Goal: Check status: Check status

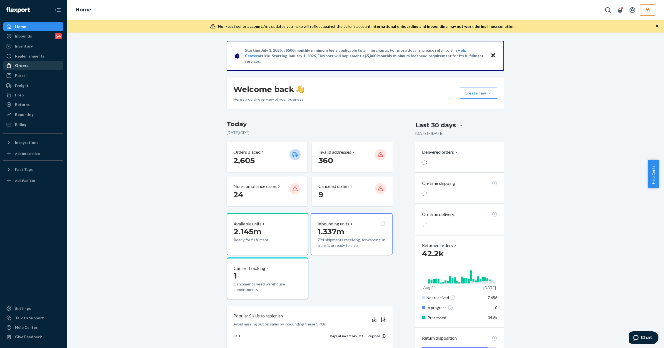
click at [39, 68] on div "Orders" at bounding box center [33, 66] width 59 height 8
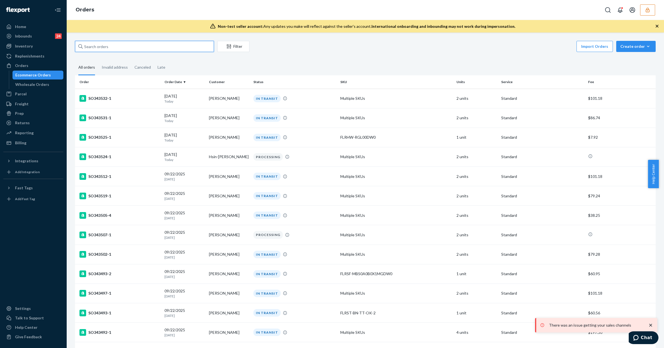
click at [111, 49] on input "text" at bounding box center [144, 46] width 139 height 11
paste input "136739205"
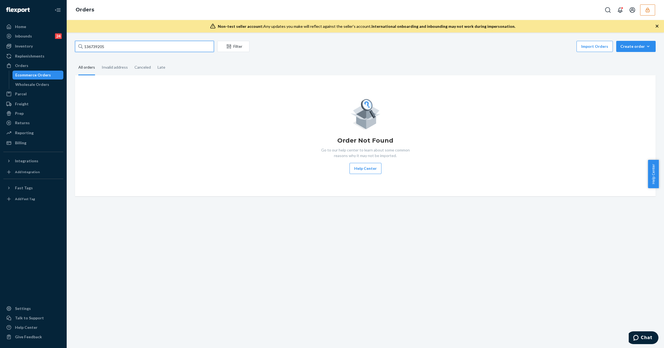
type input "136739205"
click at [647, 7] on icon "button" at bounding box center [648, 10] width 6 height 6
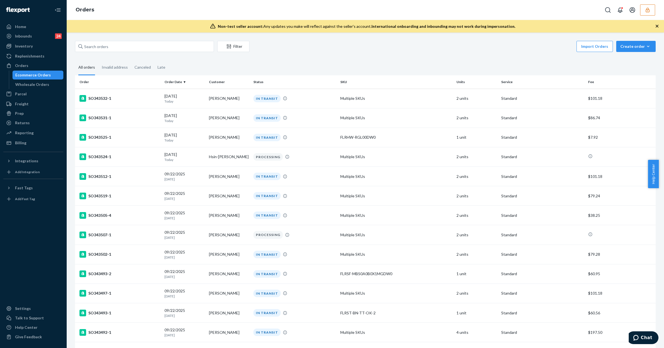
click at [654, 10] on button "button" at bounding box center [647, 9] width 15 height 11
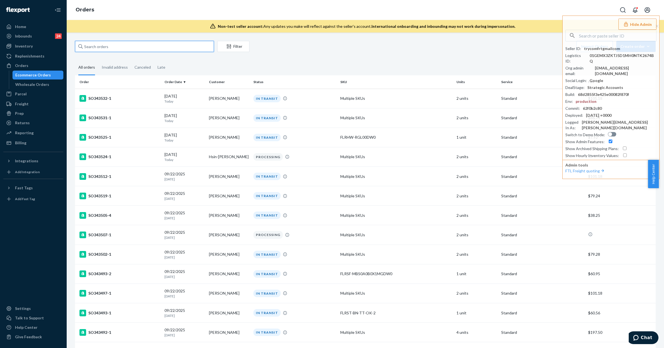
click at [93, 42] on input "text" at bounding box center [144, 46] width 139 height 11
paste input "136739205"
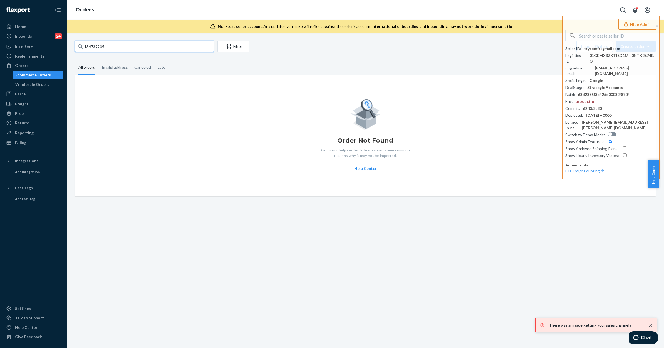
type input "136739205"
click at [590, 51] on div "trycomfrtgmailcom" at bounding box center [602, 49] width 36 height 6
copy div "tryc"
click at [585, 36] on input "text" at bounding box center [617, 35] width 77 height 11
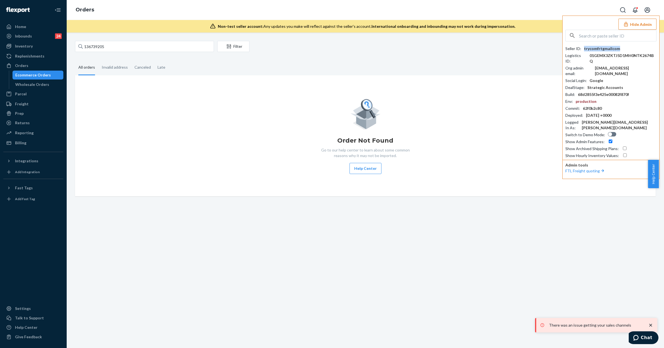
click at [603, 48] on div "trycomfrtgmailcom" at bounding box center [602, 49] width 36 height 6
copy div "trycomfrtgmailcom"
click at [595, 42] on div "Seller ID : trycomfrtgmailcom Logistics ID : 01GEMX3ZKTJ5D1MH0NTK2674BQ Org adm…" at bounding box center [610, 94] width 91 height 129
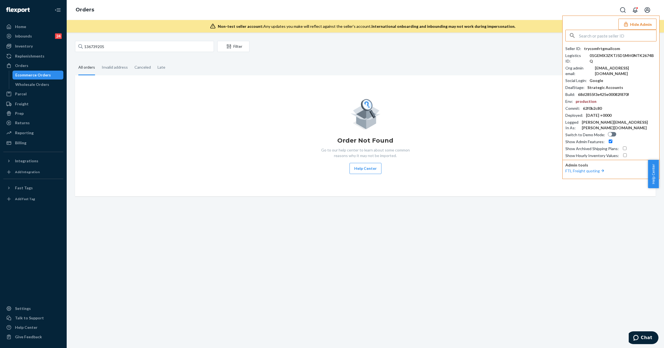
click at [594, 38] on input "text" at bounding box center [617, 35] width 77 height 11
paste input "trycomfrtgmailcom"
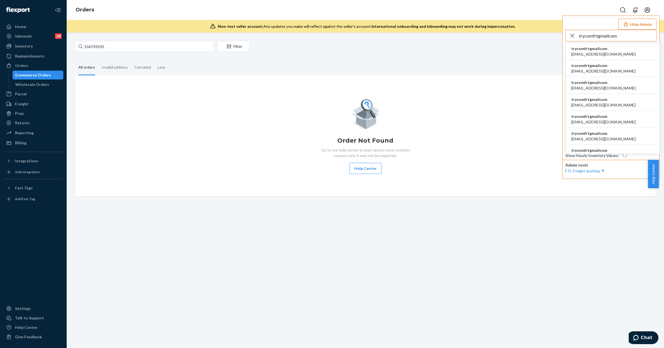
type input "trycomfrtgmailcom"
click at [590, 68] on span "trycomfrtgmailcom" at bounding box center [603, 66] width 64 height 6
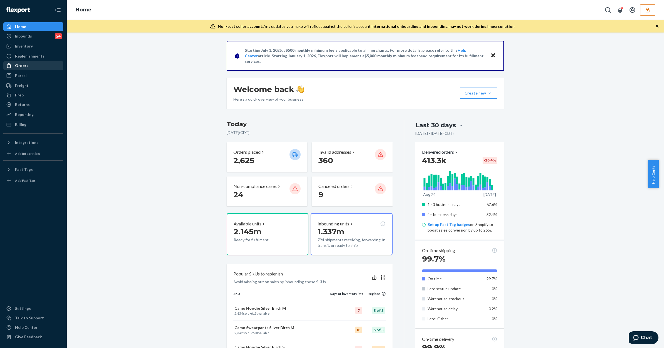
click at [23, 64] on div "Orders" at bounding box center [21, 66] width 13 height 6
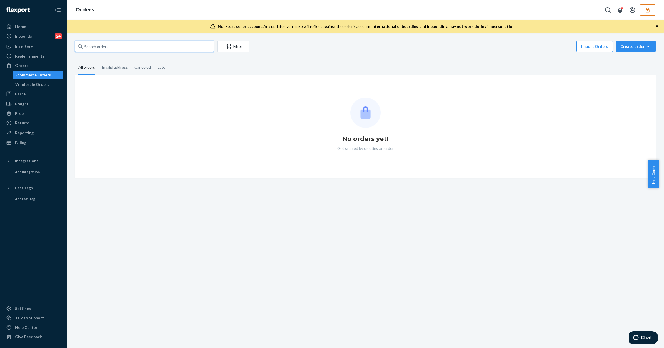
click at [116, 45] on input "text" at bounding box center [144, 46] width 139 height 11
paste input "136739205"
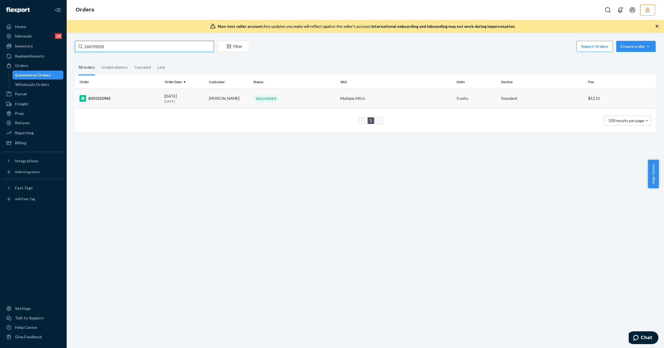
type input "136739205"
click at [108, 99] on div "#255221965" at bounding box center [119, 98] width 81 height 7
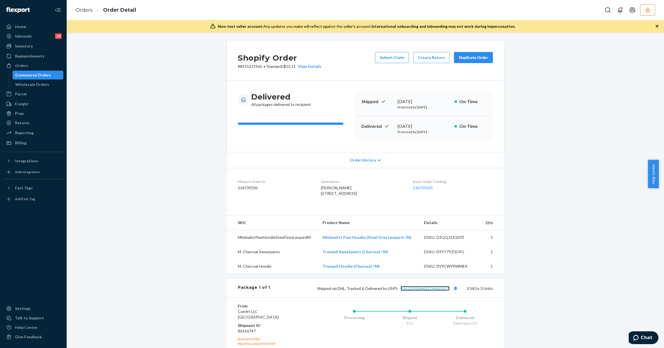
click at [420, 291] on link "9261290304432749633575" at bounding box center [425, 288] width 49 height 5
